Goal: Task Accomplishment & Management: Complete application form

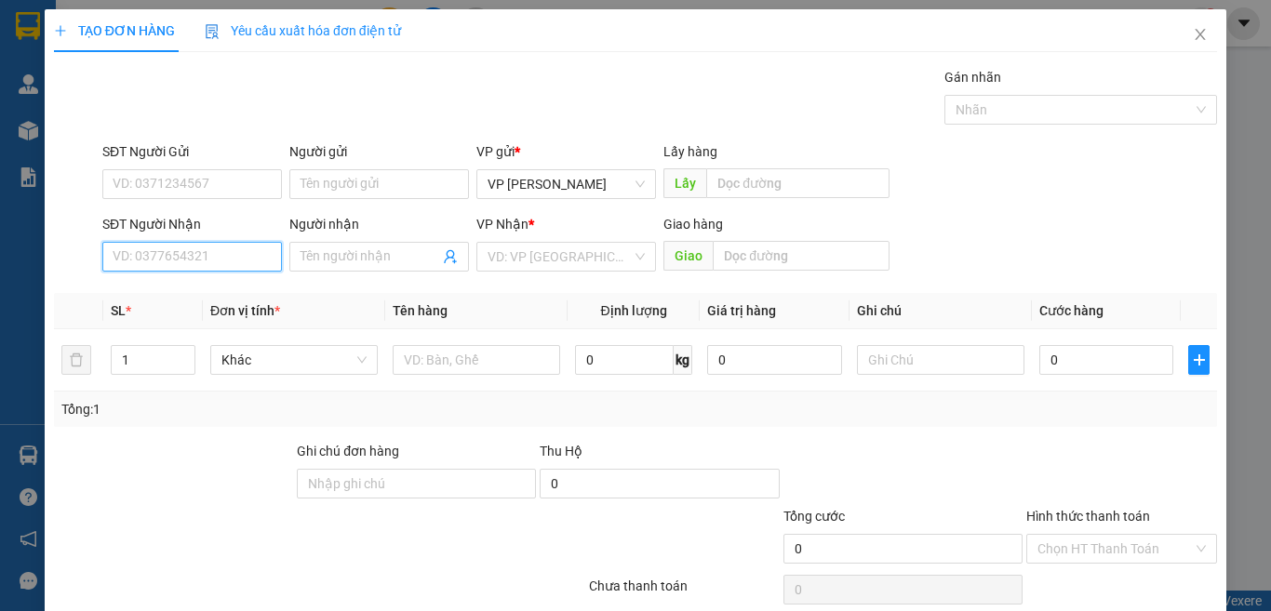
click at [206, 261] on input "SĐT Người Nhận" at bounding box center [192, 257] width 180 height 30
type input "0834050547"
click at [209, 297] on div "0834050547 - Hàng Tc cước R" at bounding box center [200, 294] width 175 height 20
type input "Hàng Tc cước R"
type input "0834050547"
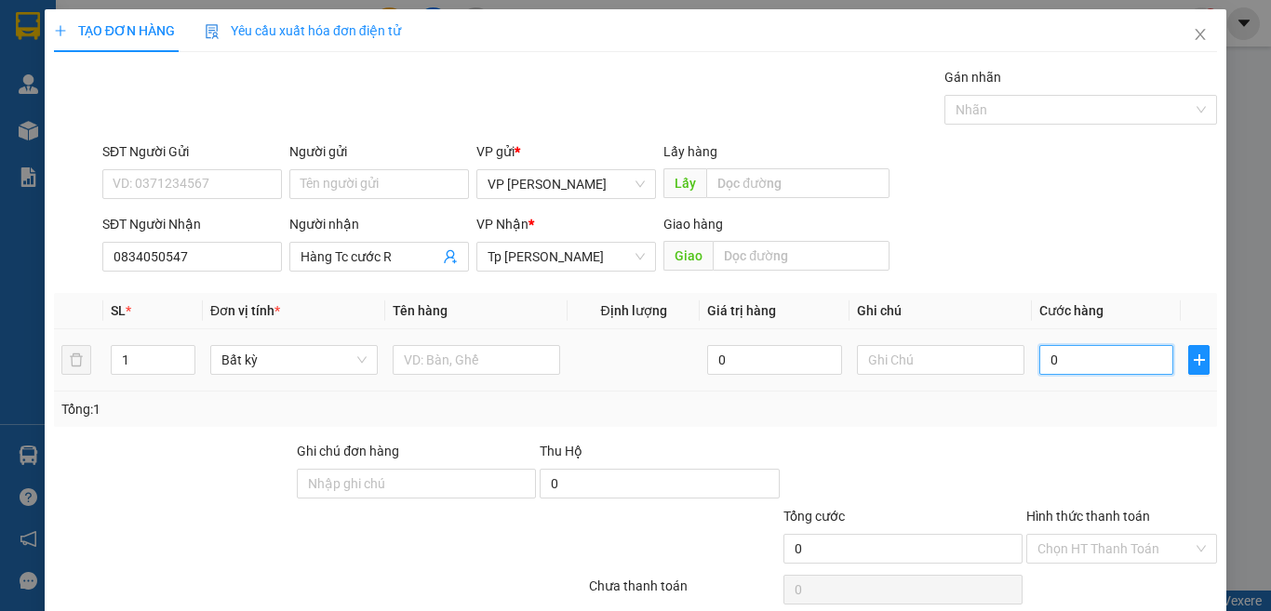
click at [1071, 365] on input "0" at bounding box center [1106, 360] width 134 height 30
type input "8"
type input "80"
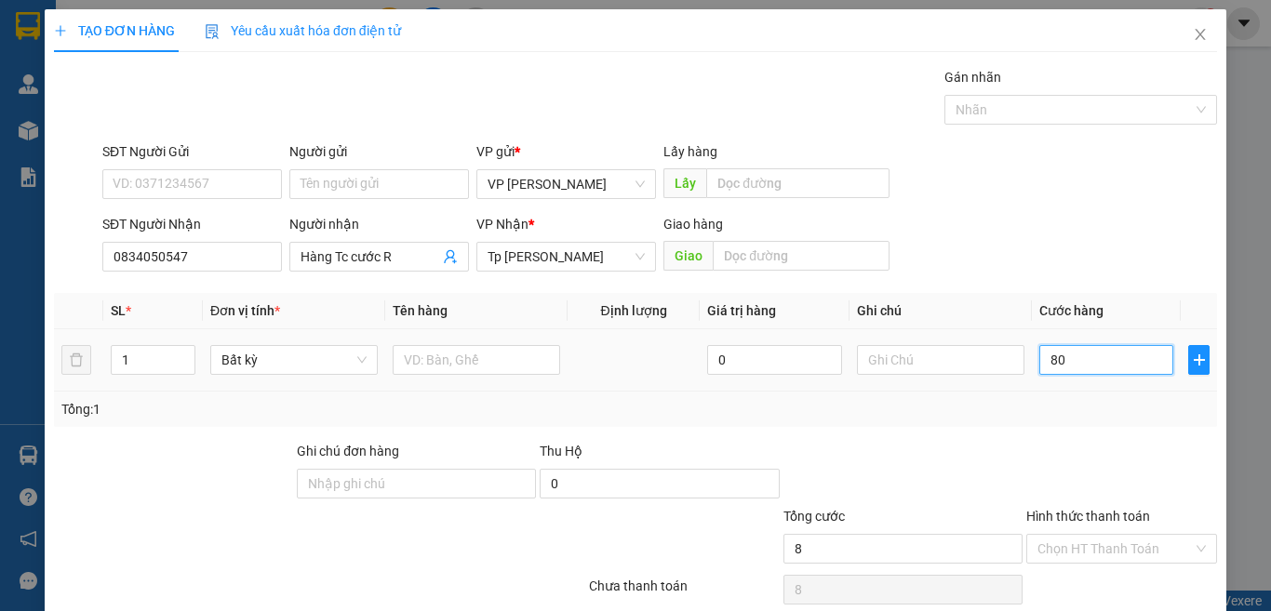
type input "80"
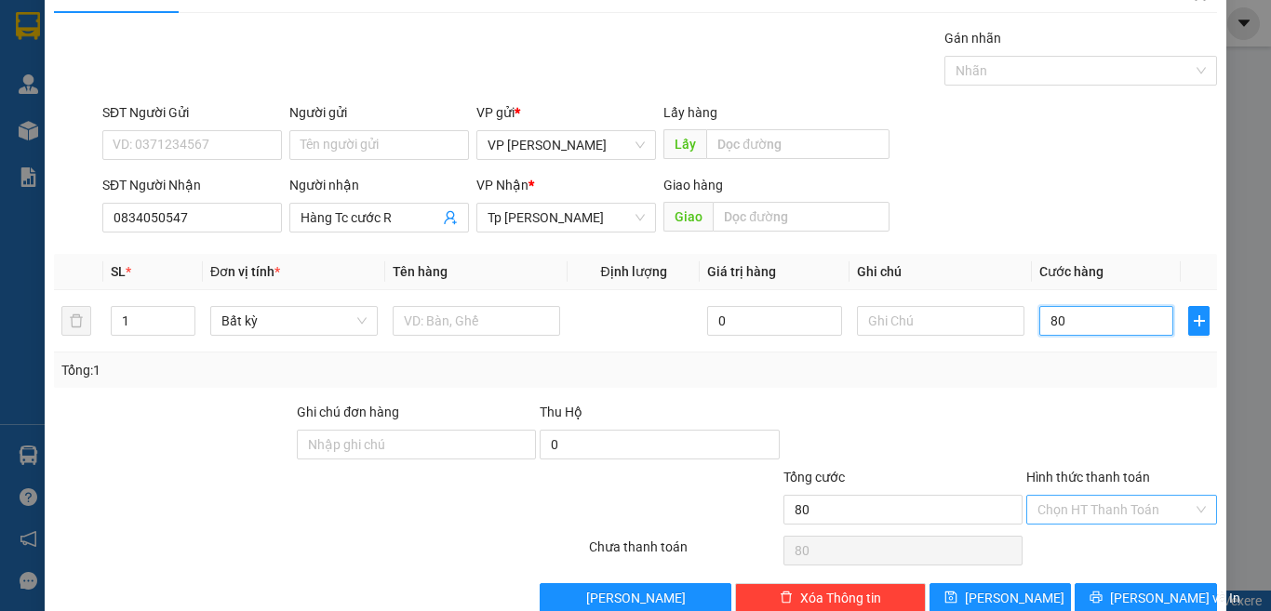
scroll to position [77, 0]
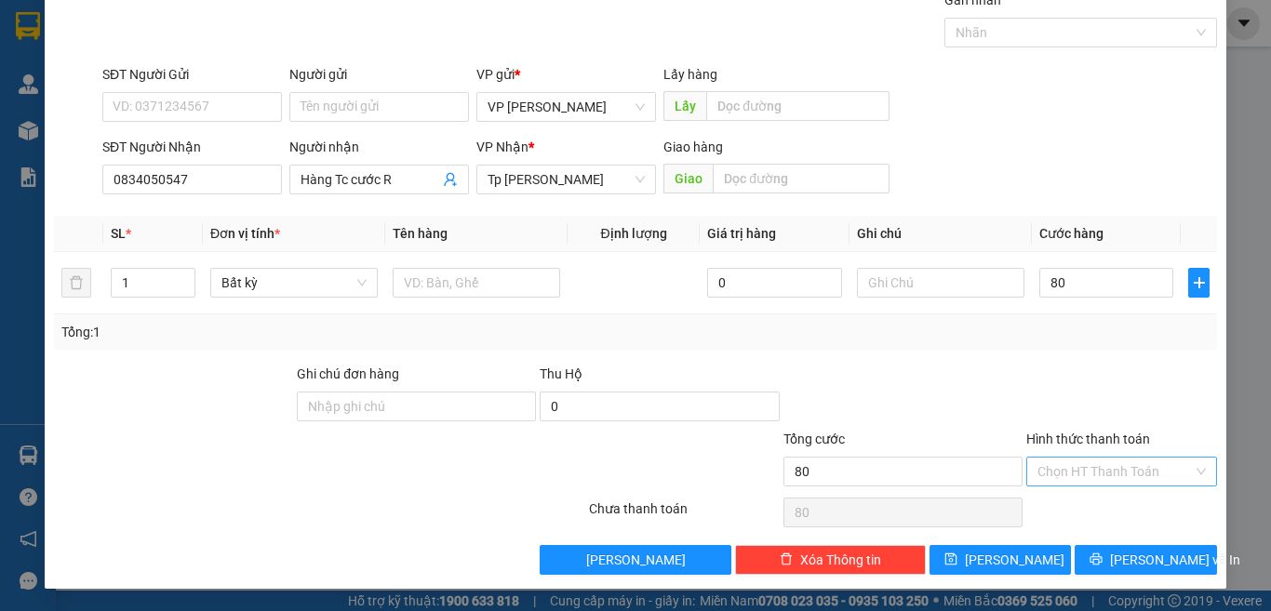
type input "80.000"
click at [1095, 475] on input "Hình thức thanh toán" at bounding box center [1114, 472] width 155 height 28
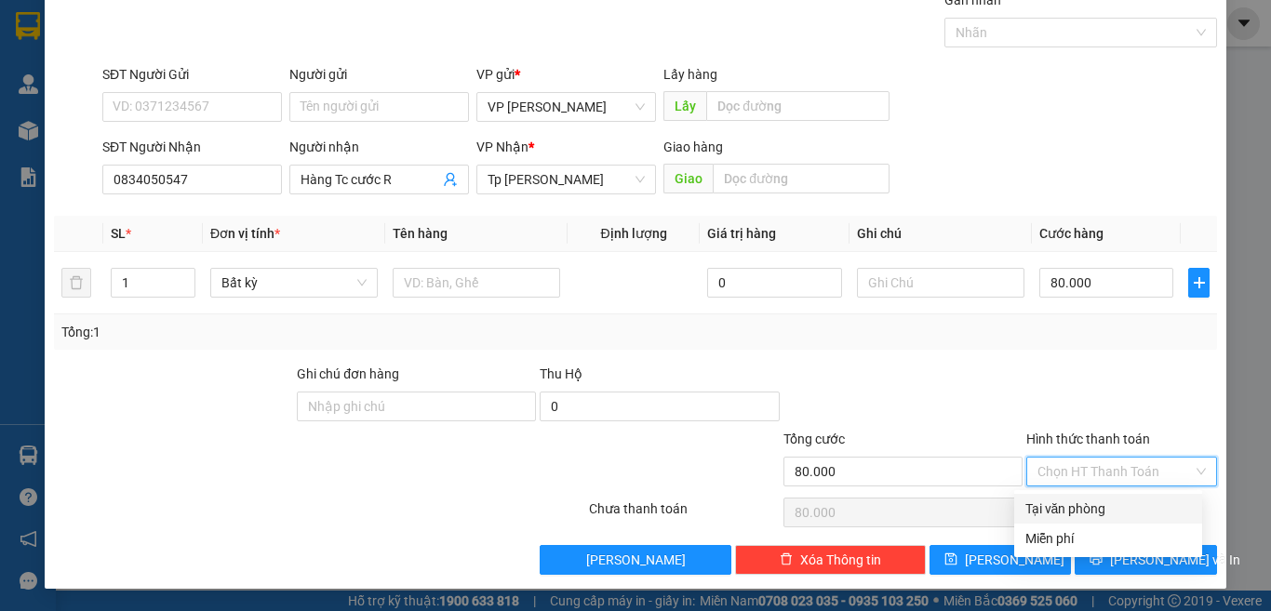
click at [1075, 506] on div "Tại văn phòng" at bounding box center [1108, 509] width 166 height 20
type input "0"
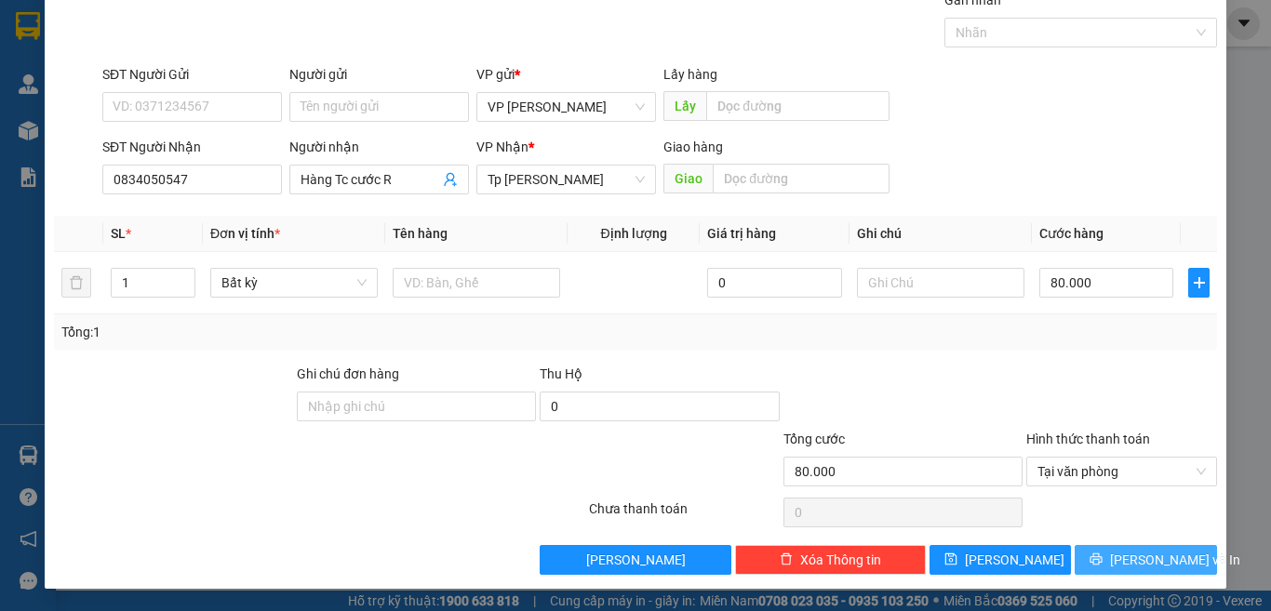
click at [1119, 566] on span "[PERSON_NAME] và In" at bounding box center [1175, 560] width 130 height 20
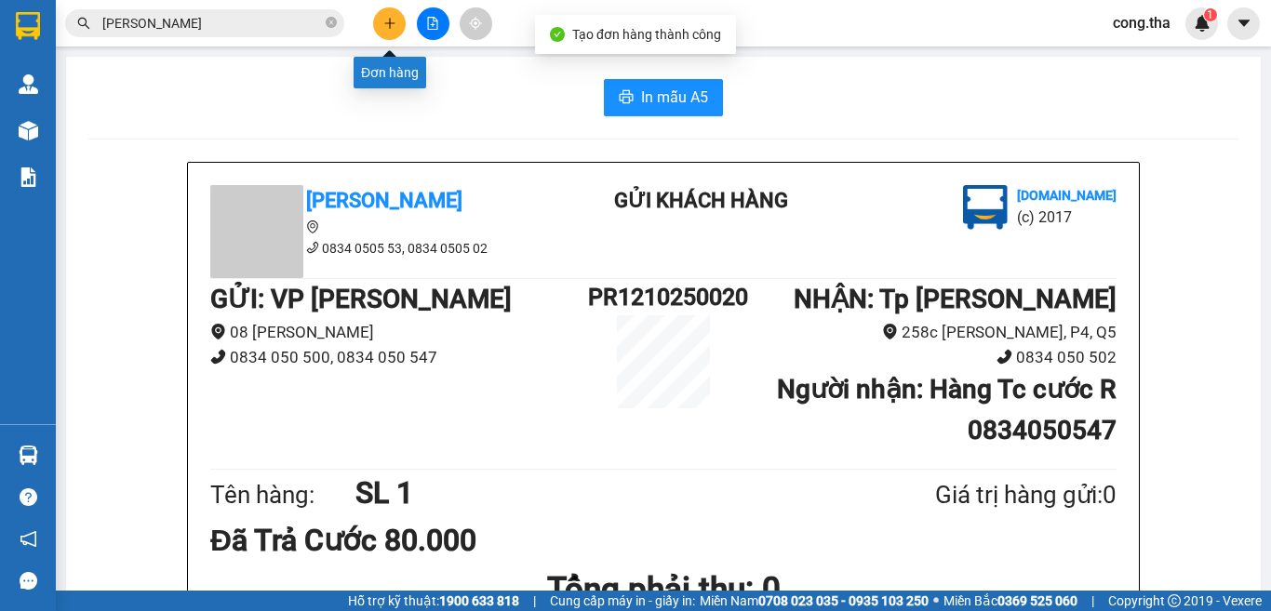
click at [385, 20] on icon "plus" at bounding box center [389, 23] width 13 height 13
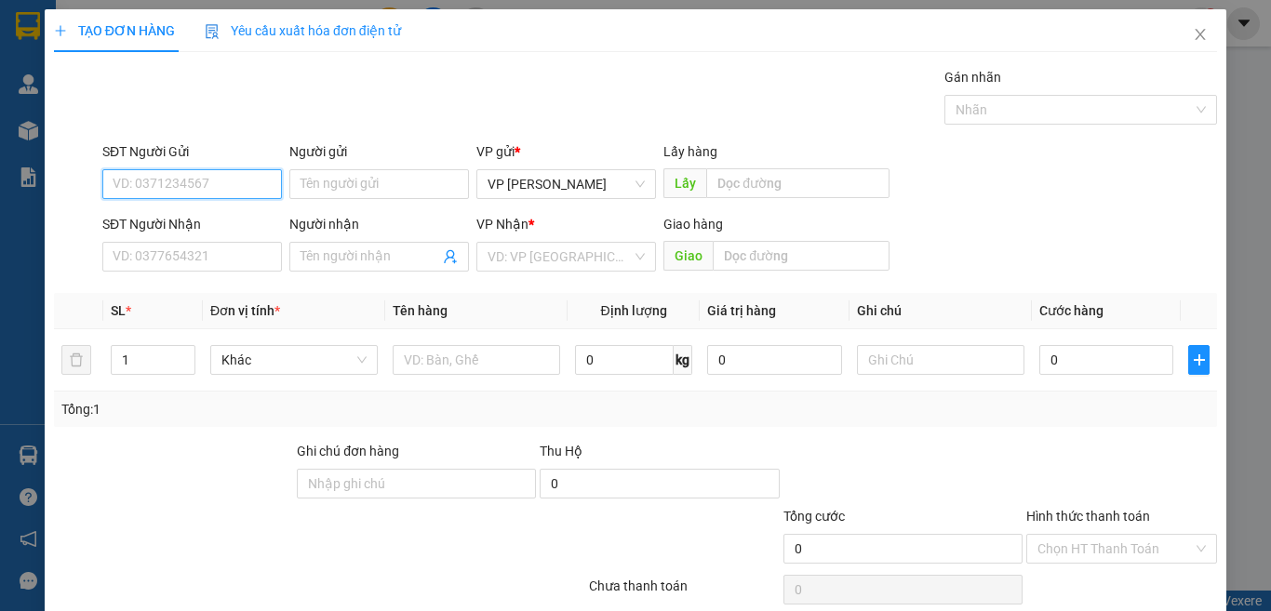
click at [214, 186] on input "SĐT Người Gửi" at bounding box center [192, 184] width 180 height 30
type input "0834050578"
click at [271, 226] on div "0834050578 - Hàng TC chưa cước= 0" at bounding box center [221, 221] width 217 height 20
type input "Hàng TC chưa cước= 0"
type input "0834050578"
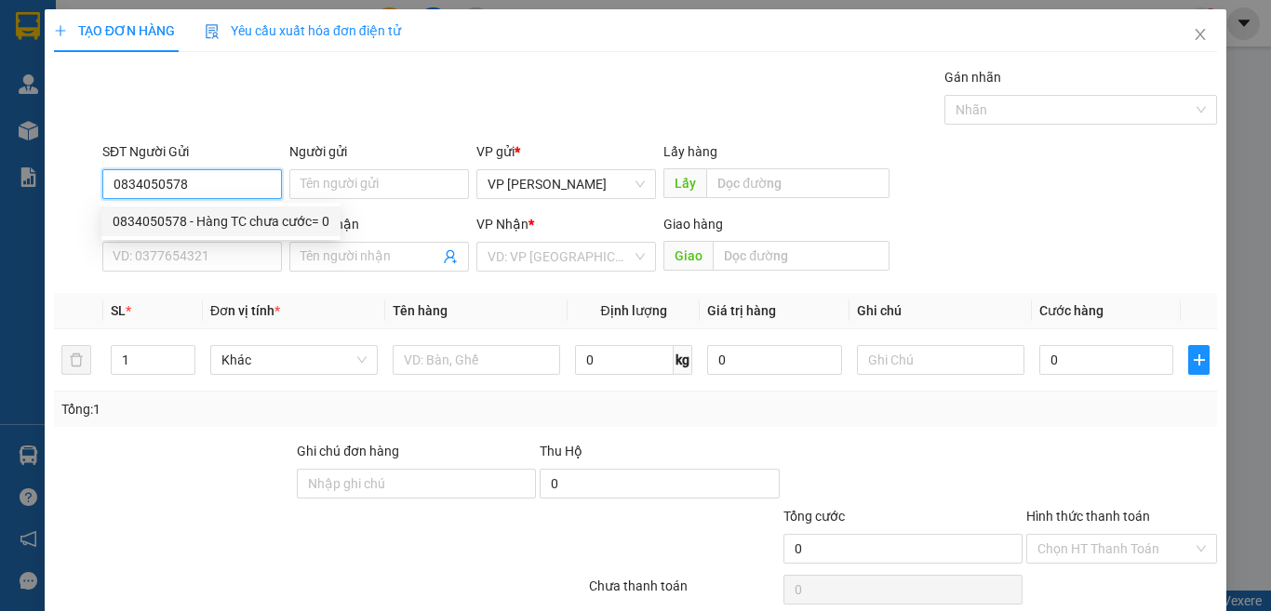
type input "Hàng TC chưa cước= 0"
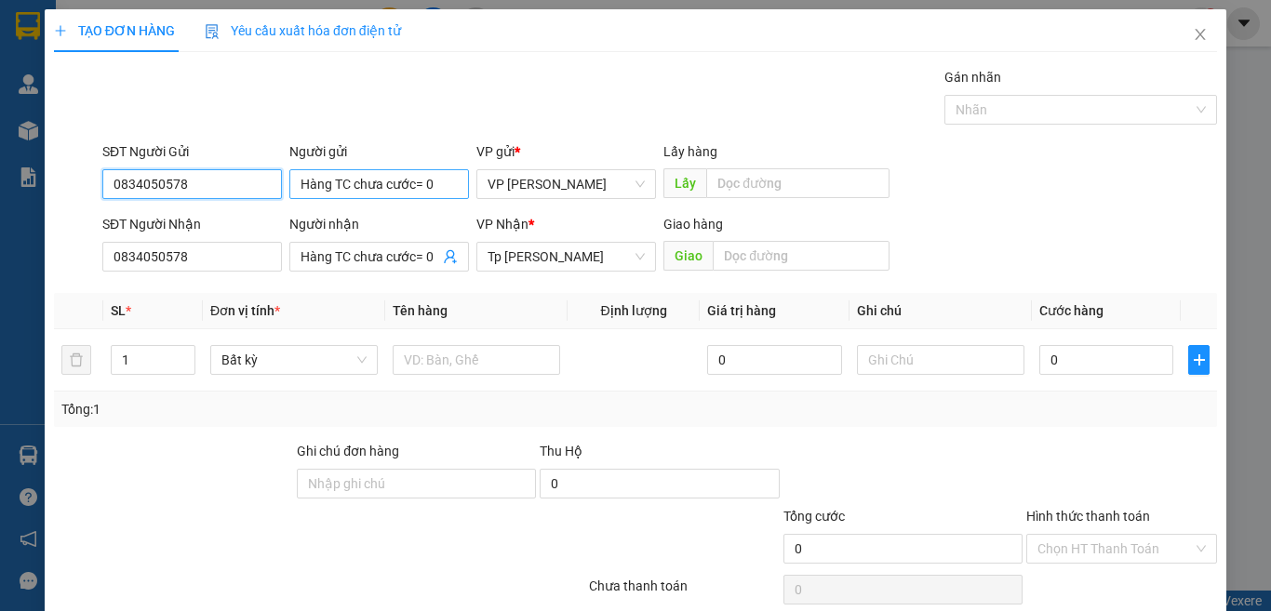
type input "0834050578"
click at [435, 185] on input "Hàng TC chưa cước= 0" at bounding box center [379, 184] width 180 height 30
type input "Hàng TC chưa cước= 30"
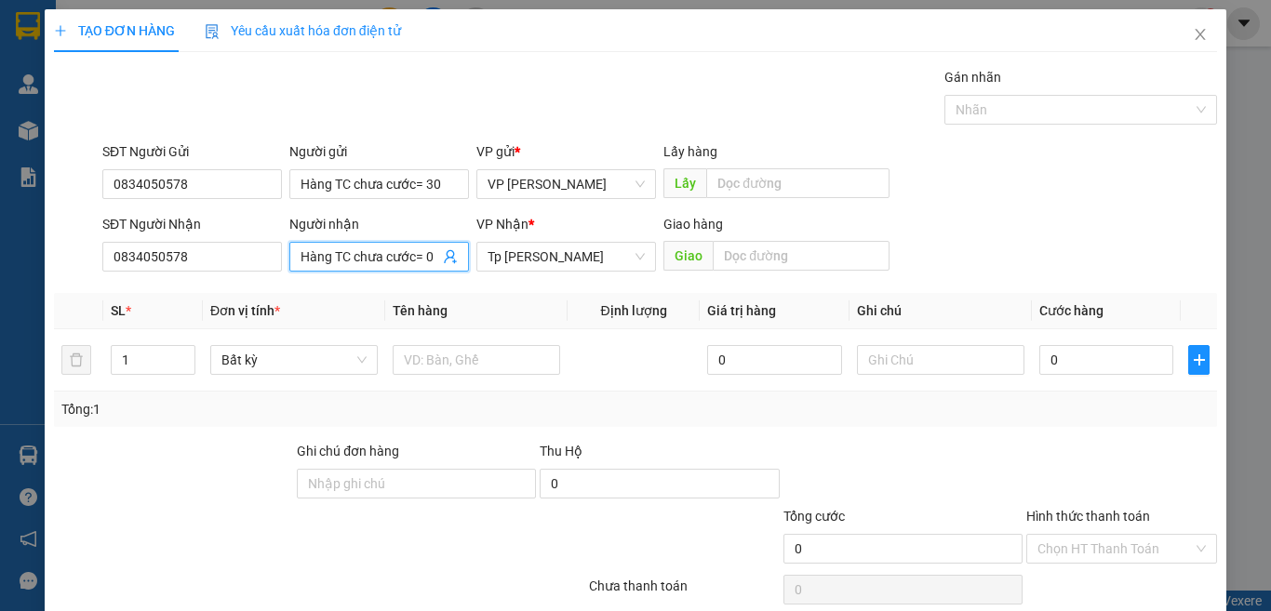
drag, startPoint x: 433, startPoint y: 256, endPoint x: 420, endPoint y: 257, distance: 12.1
click at [420, 257] on input "Hàng TC chưa cước= 0" at bounding box center [369, 256] width 139 height 20
type input "Hàng TC chưa cước= 30"
click at [1061, 355] on input "0" at bounding box center [1106, 360] width 134 height 30
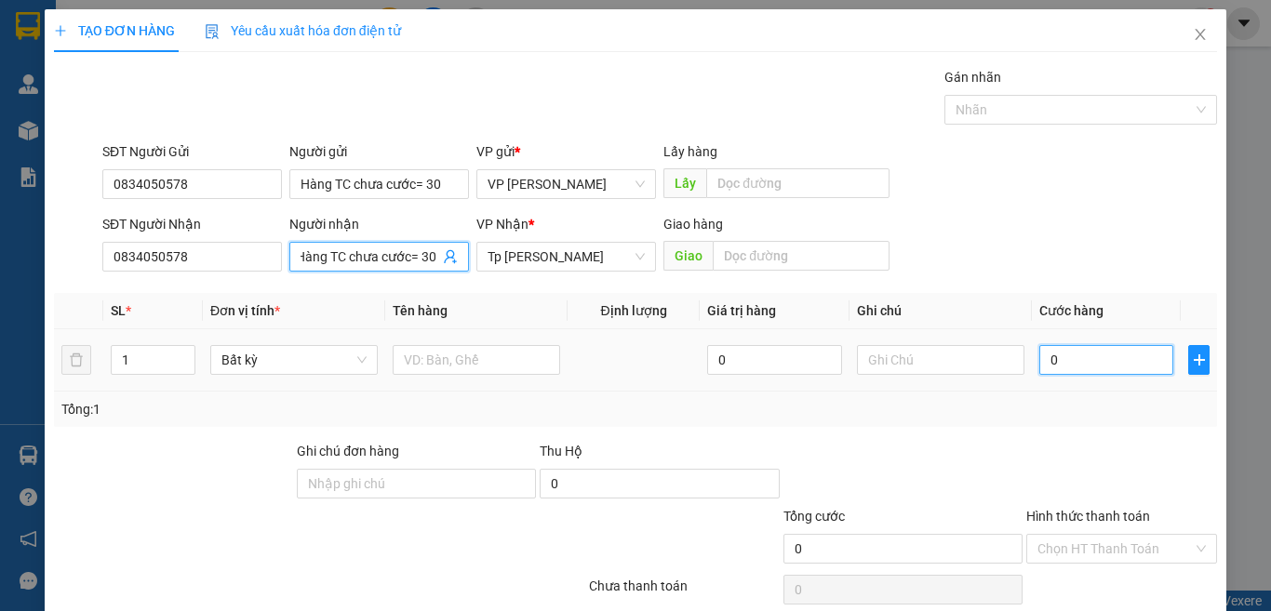
scroll to position [0, 0]
type input "3"
type input "30"
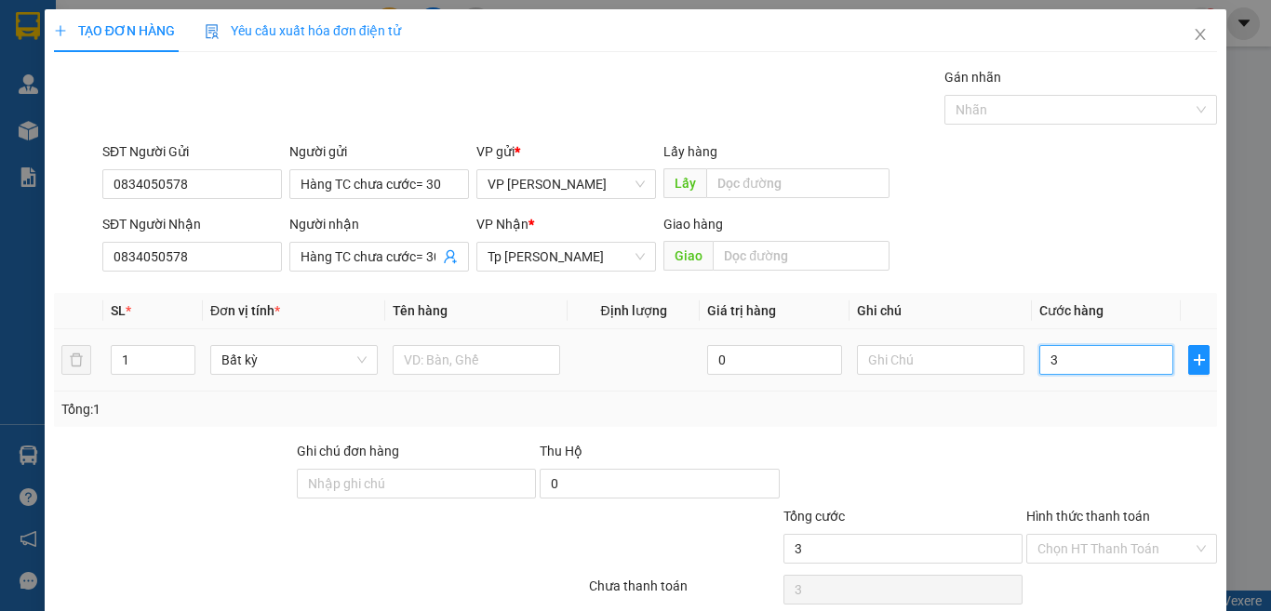
type input "30"
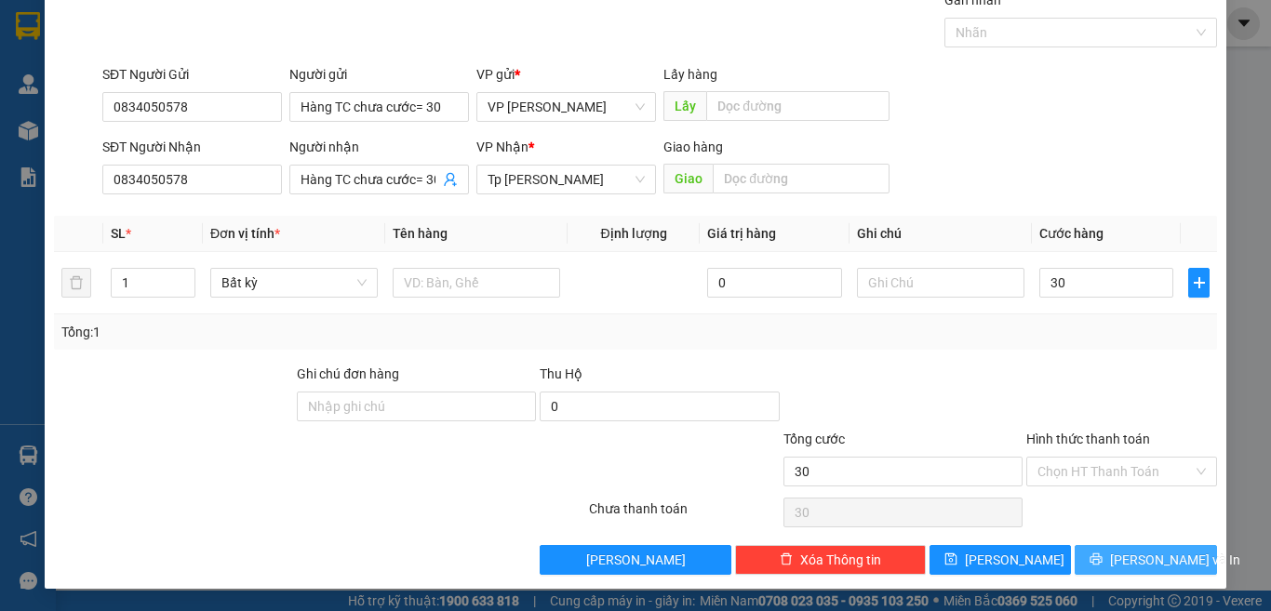
type input "30.000"
click at [1150, 563] on span "[PERSON_NAME] và In" at bounding box center [1175, 560] width 130 height 20
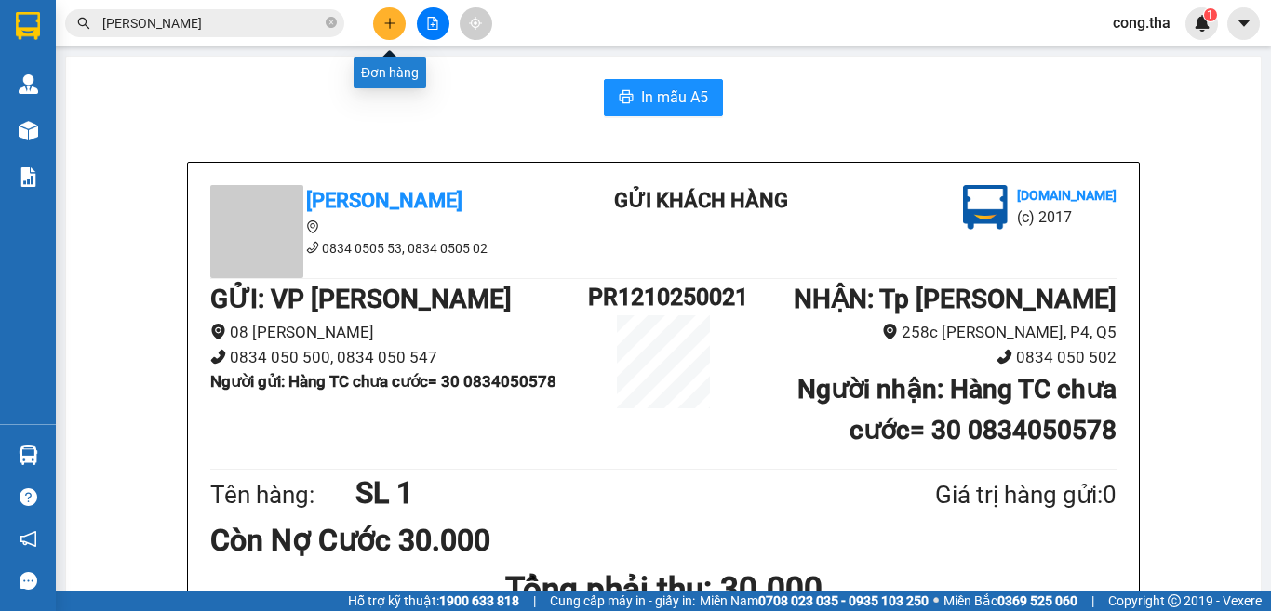
click at [391, 20] on icon "plus" at bounding box center [389, 23] width 13 height 13
